Goal: Transaction & Acquisition: Purchase product/service

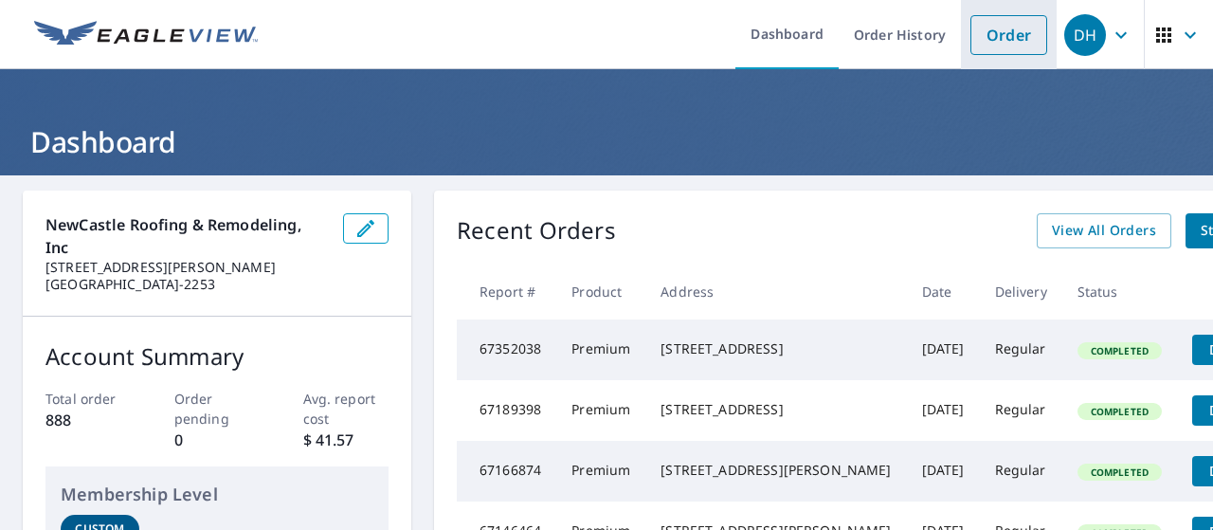
click at [987, 29] on link "Order" at bounding box center [1009, 35] width 77 height 40
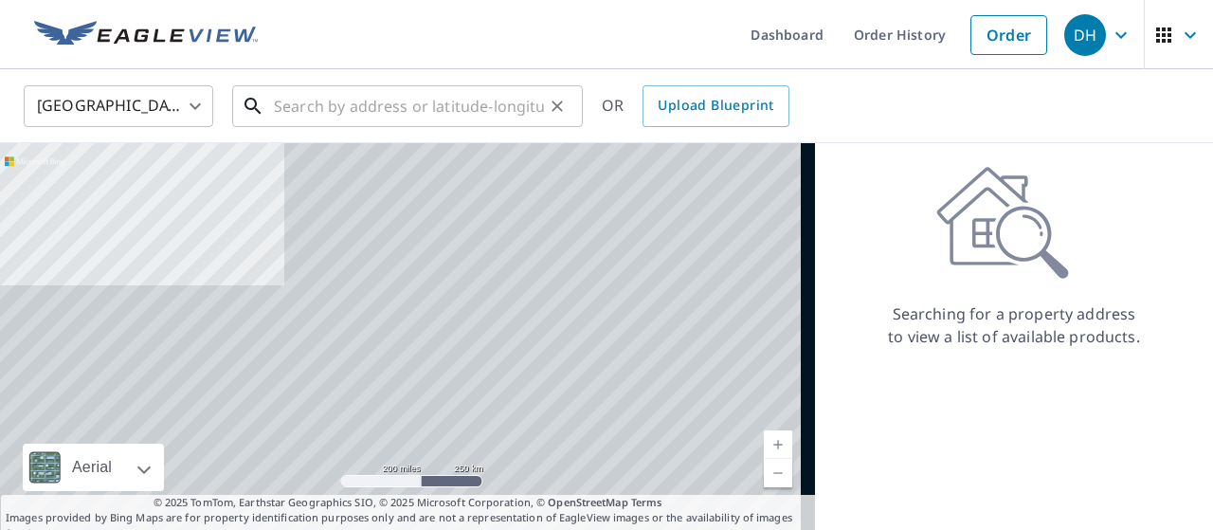
click at [434, 105] on input "text" at bounding box center [409, 106] width 270 height 53
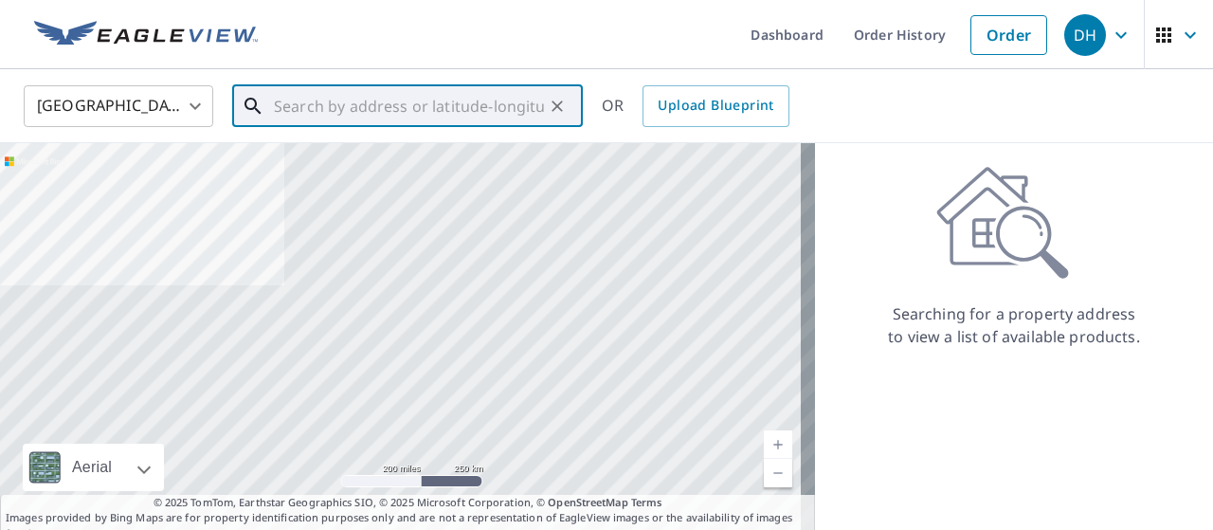
click at [464, 121] on input "text" at bounding box center [409, 106] width 270 height 53
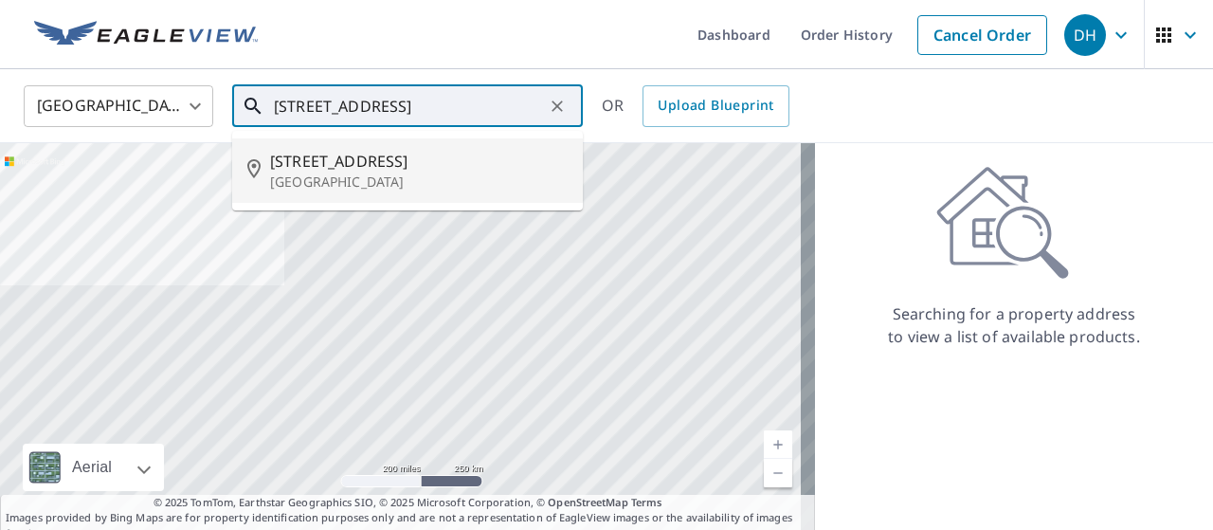
click at [383, 156] on span "[STREET_ADDRESS]" at bounding box center [419, 161] width 298 height 23
type input "[STREET_ADDRESS]"
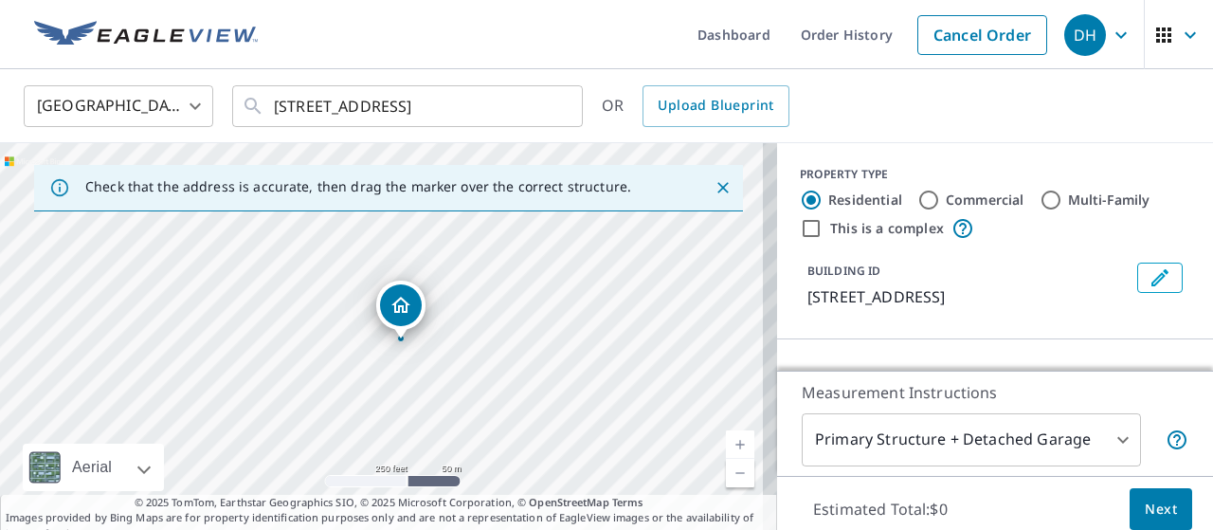
click at [965, 428] on body "DH DH Dashboard Order History Cancel Order DH [GEOGRAPHIC_DATA] [GEOGRAPHIC_DAT…" at bounding box center [606, 265] width 1213 height 530
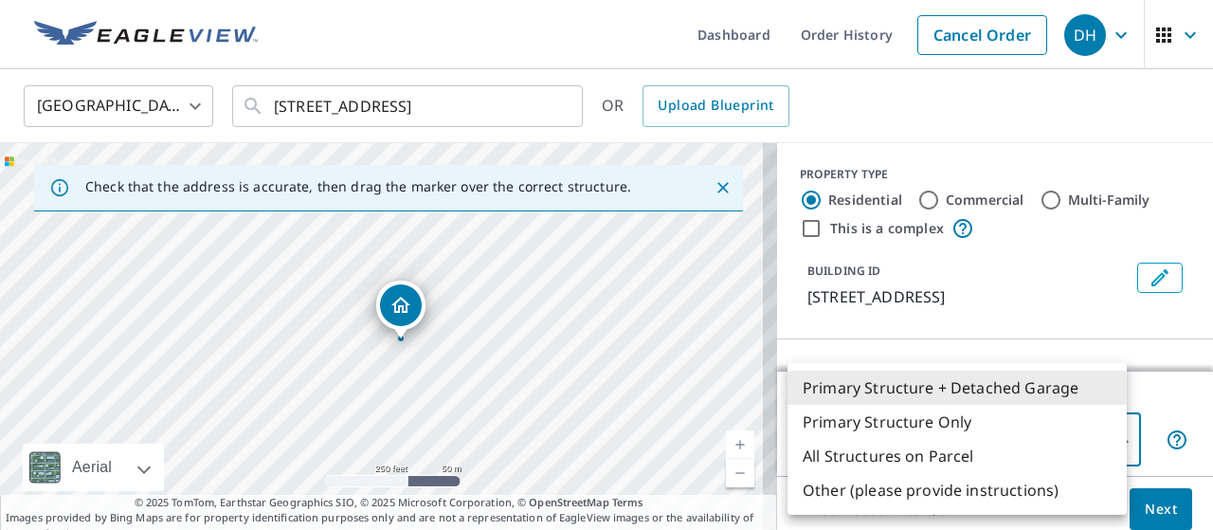
click at [945, 437] on li "Primary Structure Only" at bounding box center [957, 422] width 339 height 34
type input "2"
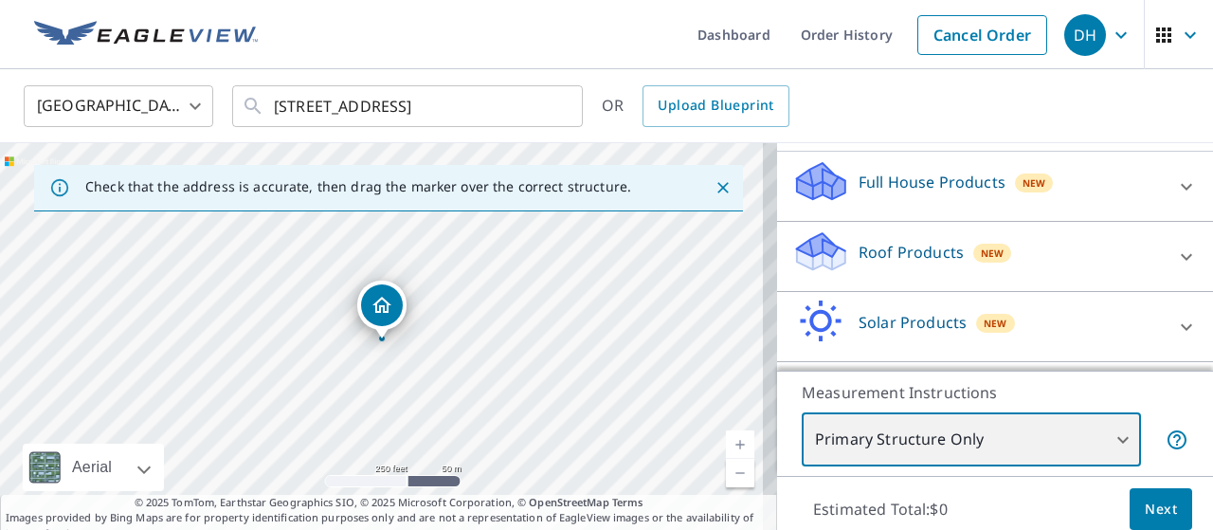
scroll to position [190, 0]
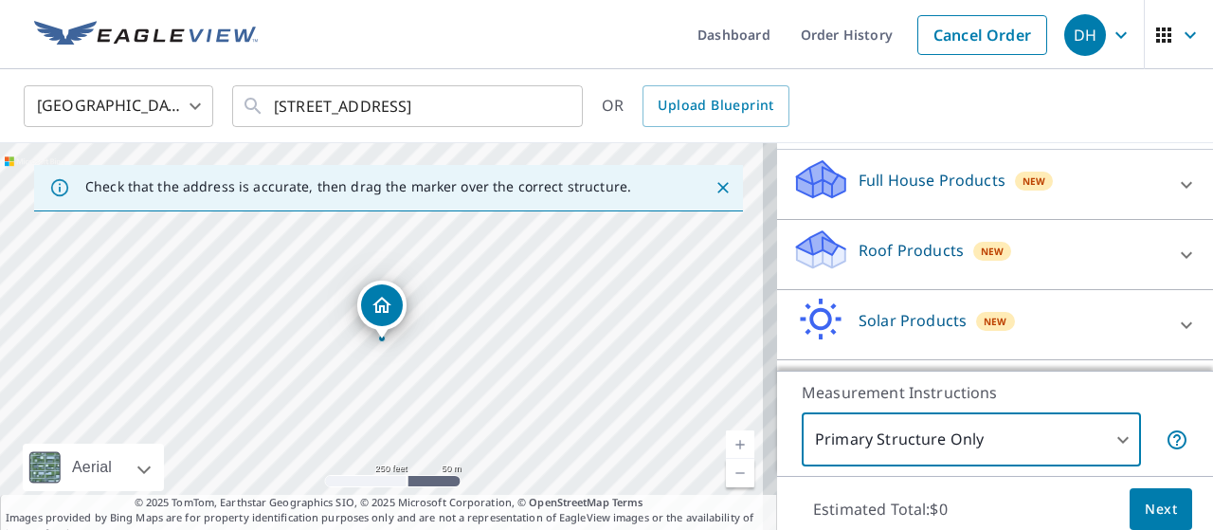
click at [922, 236] on div "Roof Products New" at bounding box center [978, 254] width 372 height 54
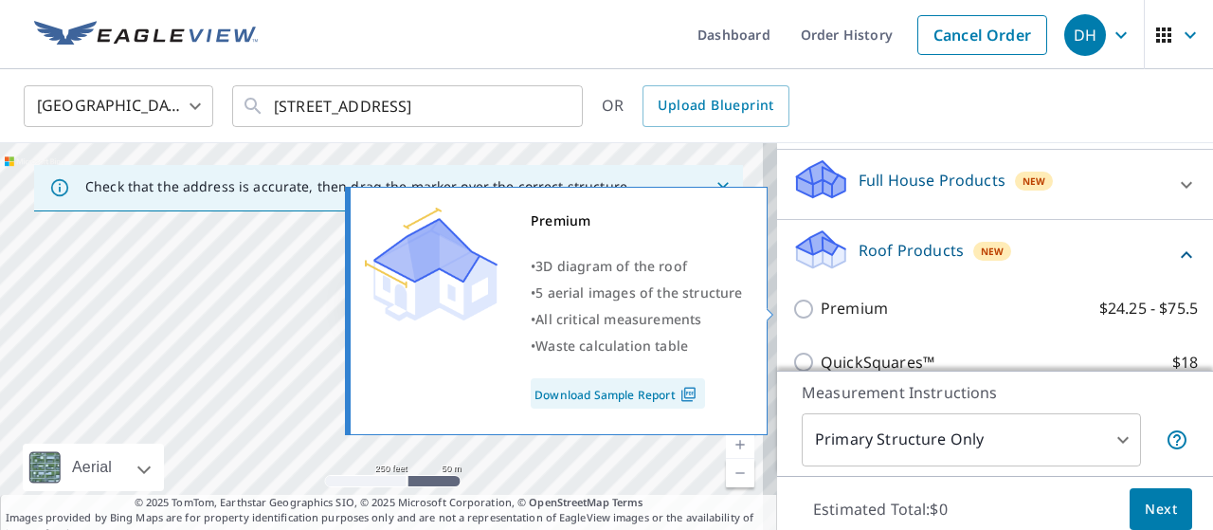
click at [792, 307] on input "Premium $24.25 - $75.5" at bounding box center [806, 309] width 28 height 23
checkbox input "true"
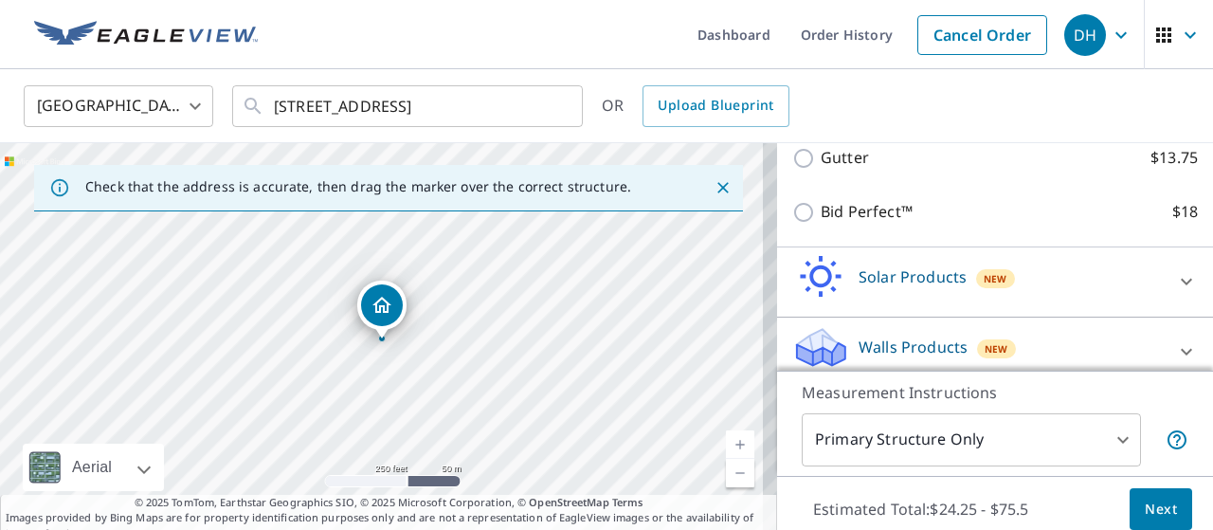
scroll to position [525, 0]
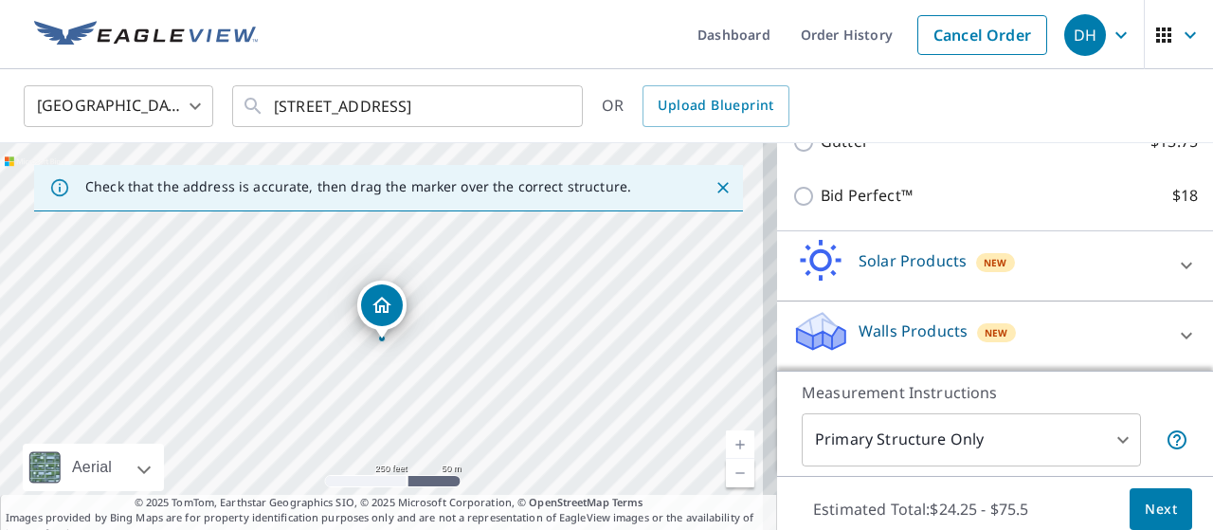
click at [1156, 505] on span "Next" at bounding box center [1161, 510] width 32 height 24
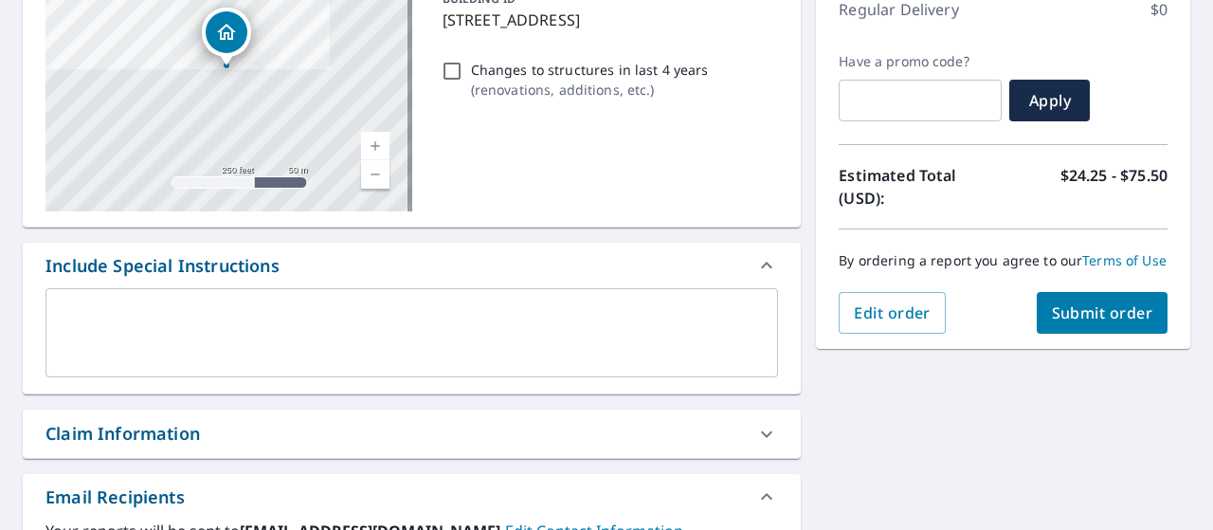
scroll to position [284, 0]
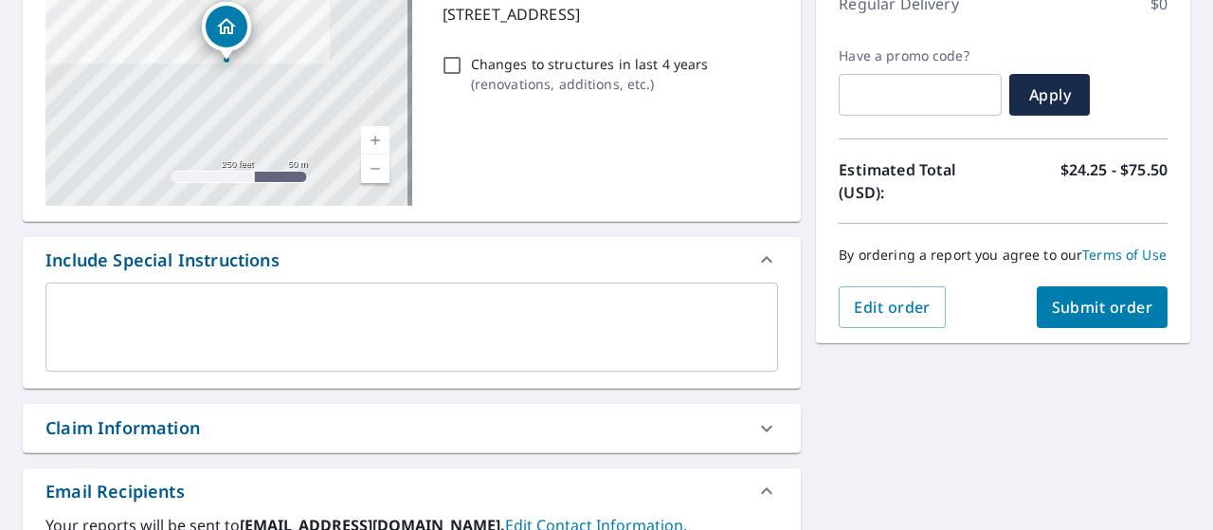
click at [360, 406] on div "Claim Information" at bounding box center [412, 428] width 778 height 48
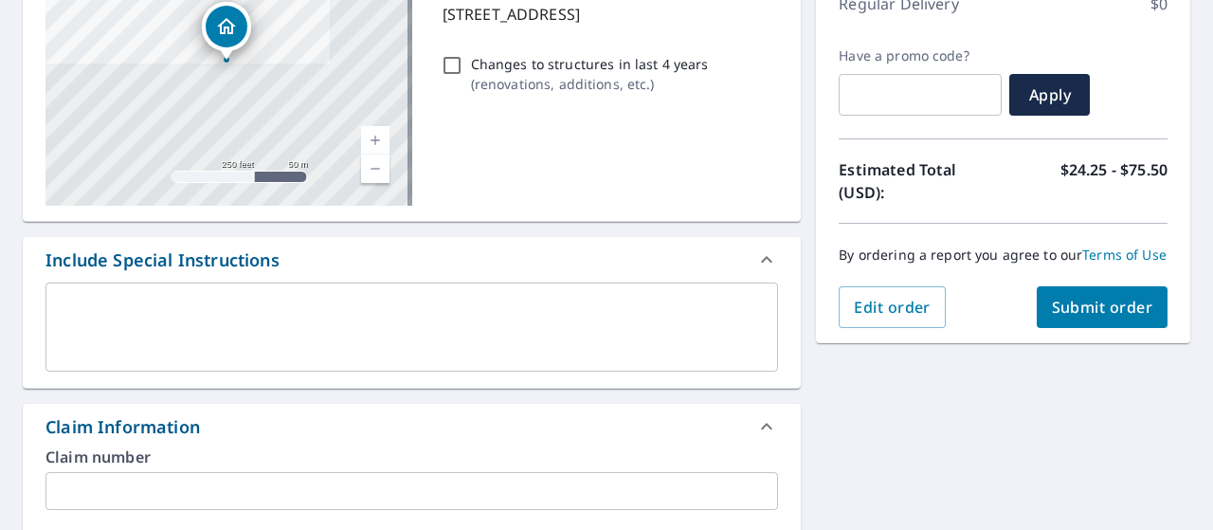
click at [155, 482] on input "text" at bounding box center [411, 491] width 733 height 38
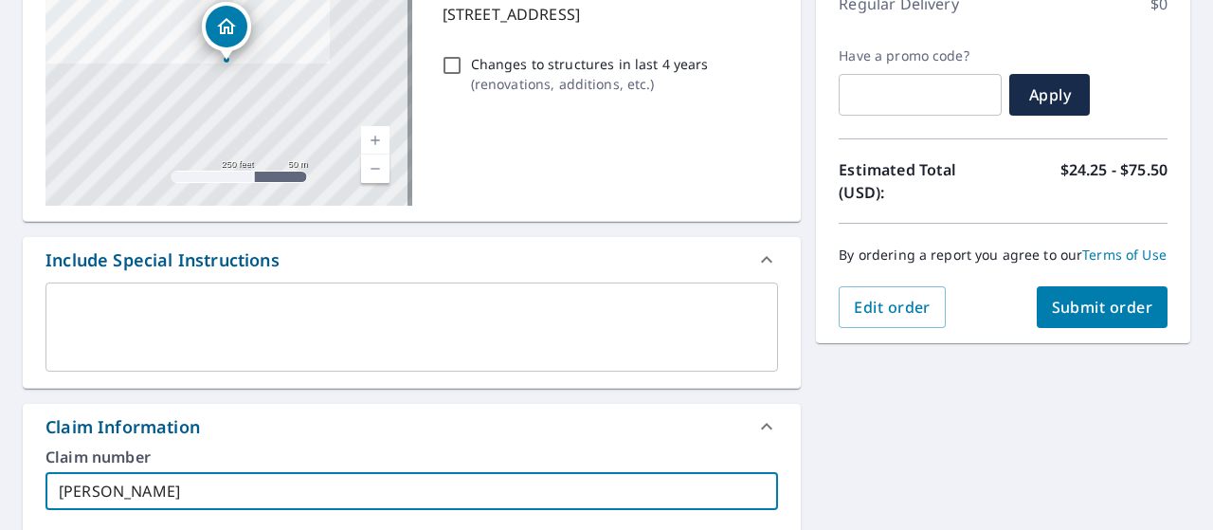
type input "[PERSON_NAME]"
click at [1083, 309] on button "Submit order" at bounding box center [1103, 307] width 132 height 42
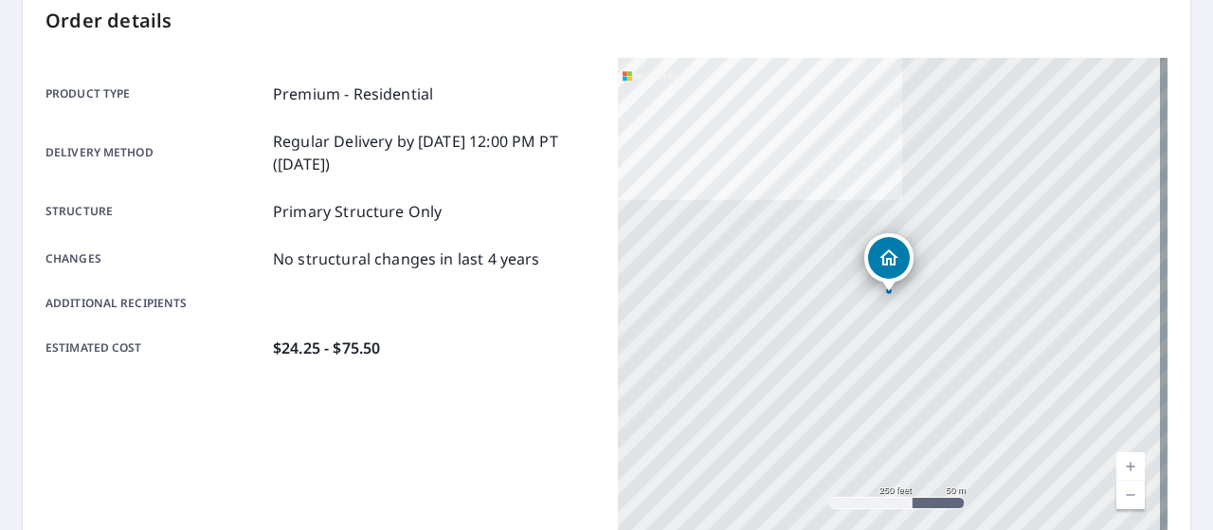
scroll to position [474, 0]
